Goal: Understand site structure: Understand site structure

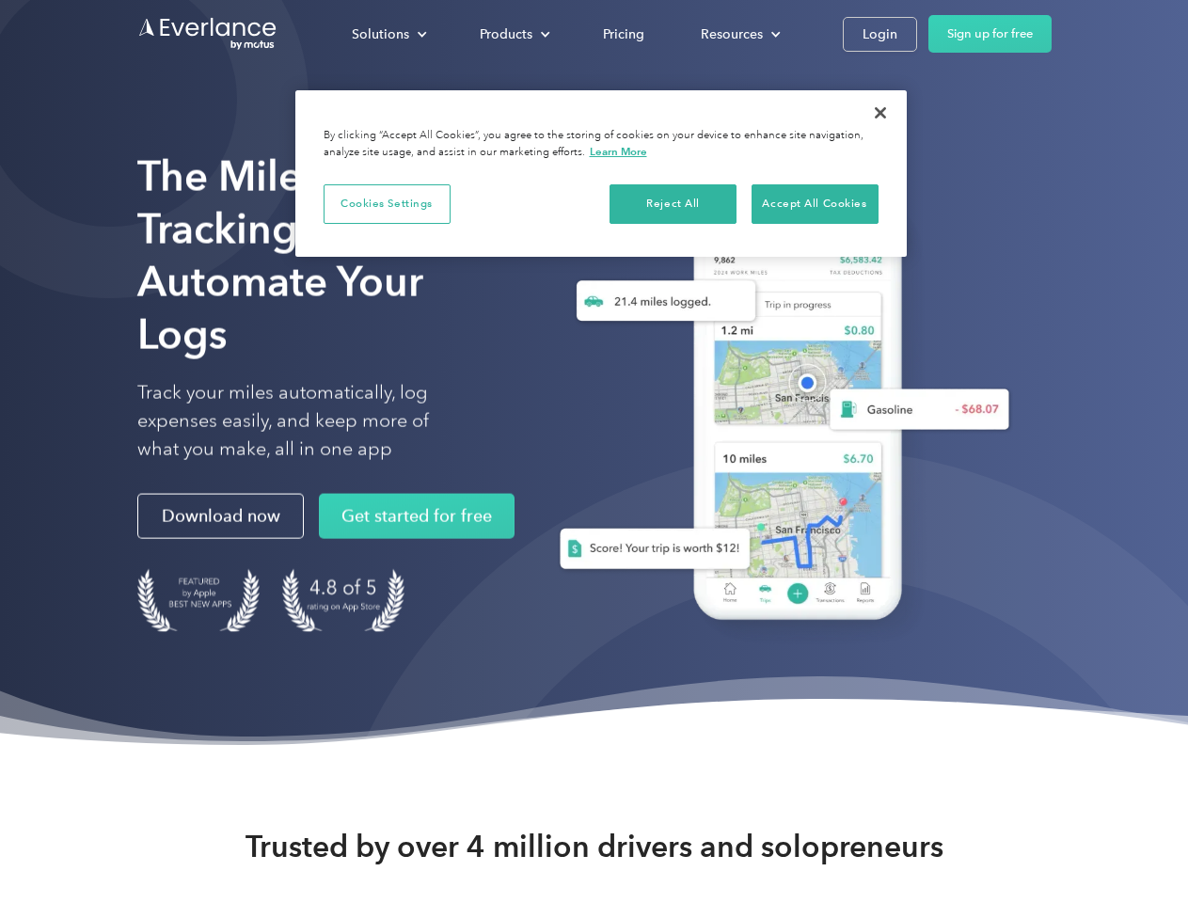
click at [389, 34] on div "Solutions" at bounding box center [380, 35] width 57 height 24
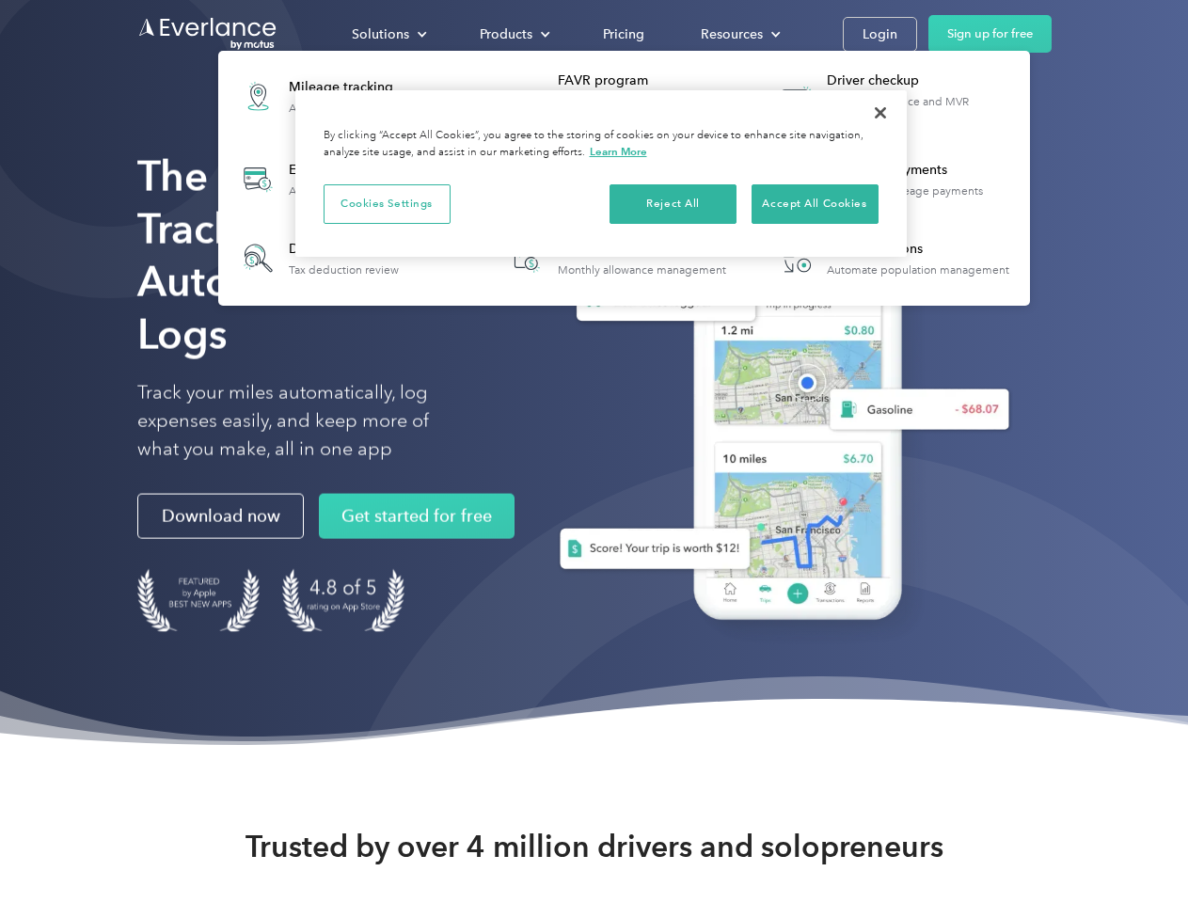
click at [513, 34] on div "Products" at bounding box center [506, 35] width 53 height 24
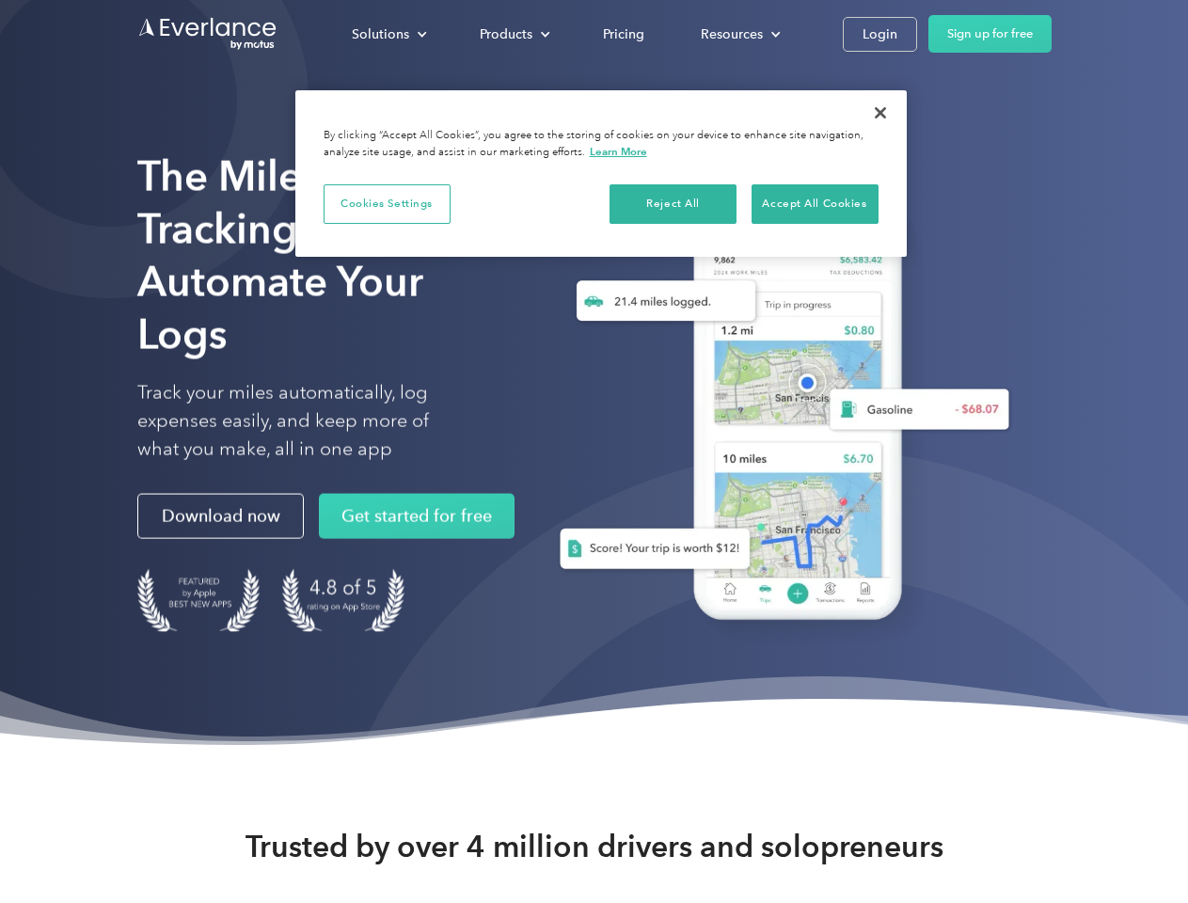
click at [739, 34] on div "Resources" at bounding box center [732, 35] width 62 height 24
click at [387, 203] on button "Cookies Settings" at bounding box center [387, 204] width 127 height 40
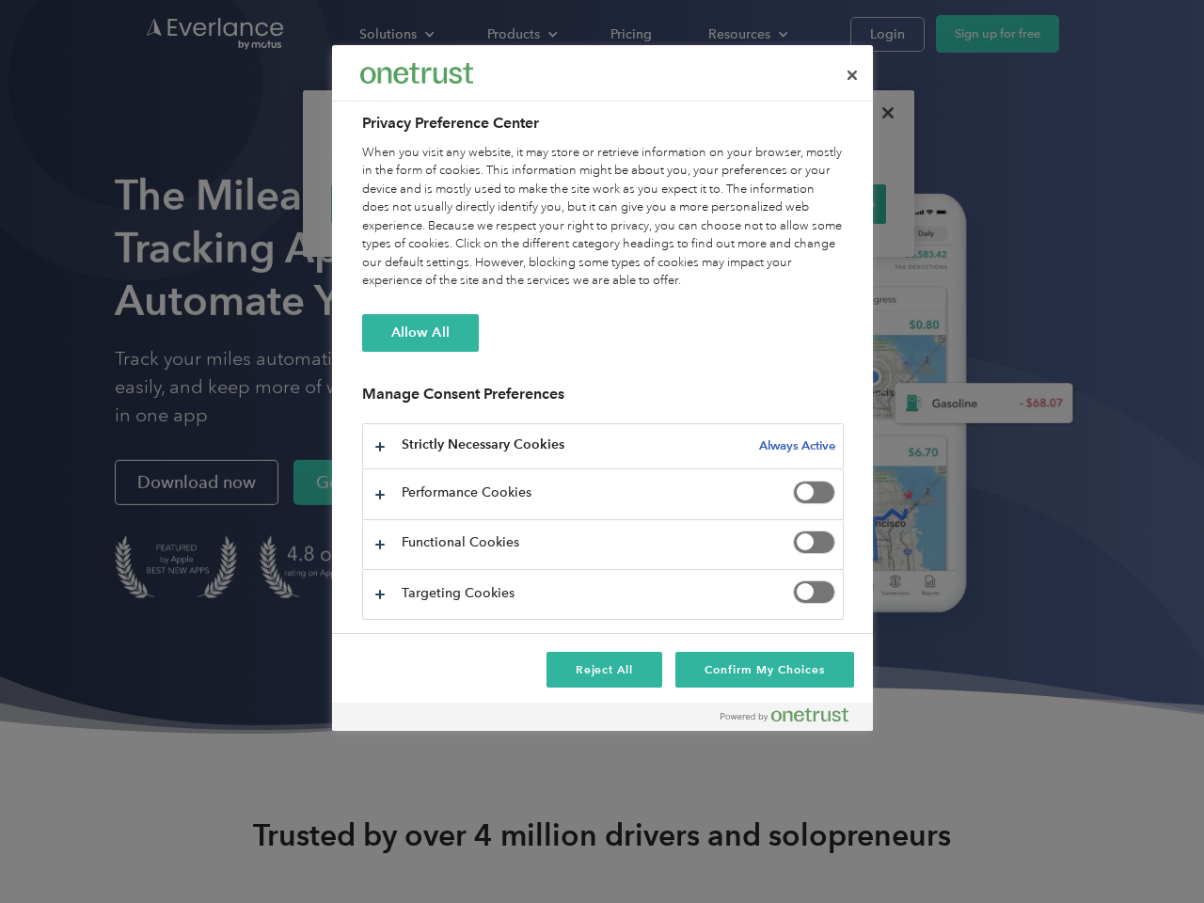
click at [674, 203] on div "When you visit any website, it may store or retrieve information on your browse…" at bounding box center [603, 217] width 482 height 147
click at [815, 203] on div "When you visit any website, it may store or retrieve information on your browse…" at bounding box center [603, 217] width 482 height 147
click at [881, 113] on div at bounding box center [602, 451] width 1204 height 903
